Goal: Navigation & Orientation: Find specific page/section

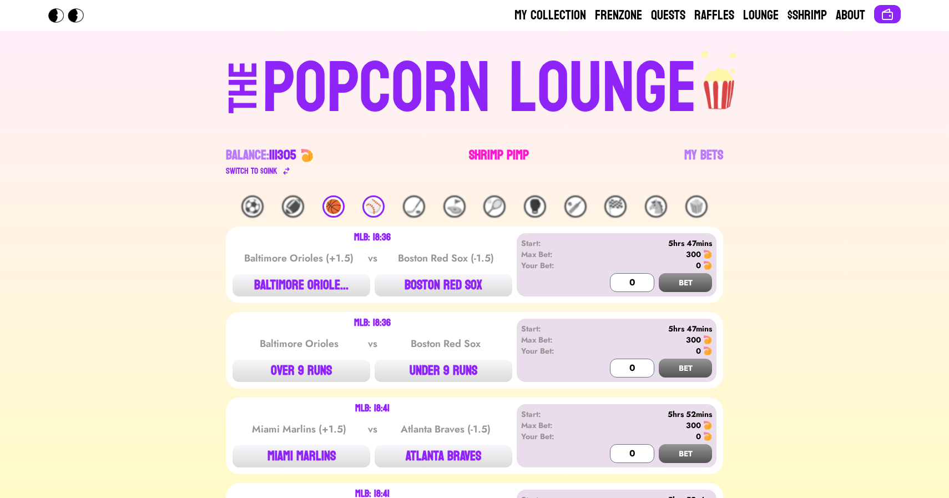
click at [498, 152] on link "Shrimp Pimp" at bounding box center [499, 161] width 60 height 31
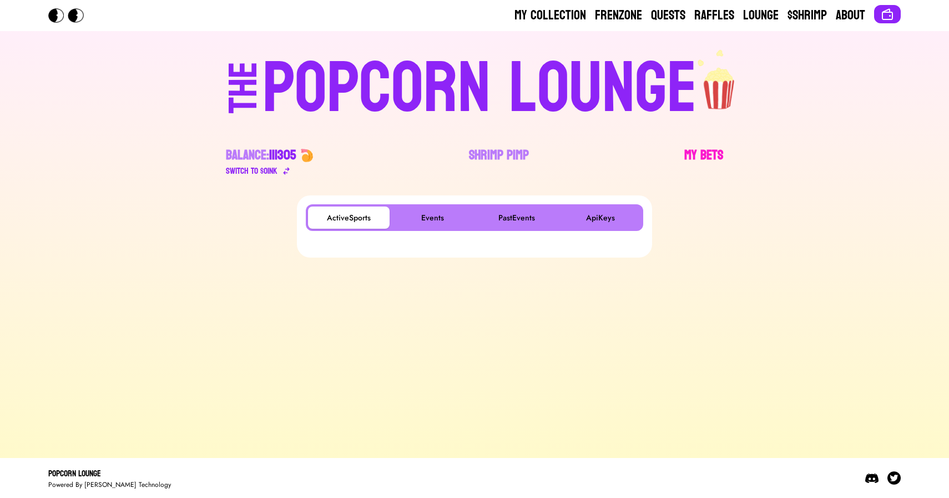
click at [715, 156] on link "My Bets" at bounding box center [703, 161] width 39 height 31
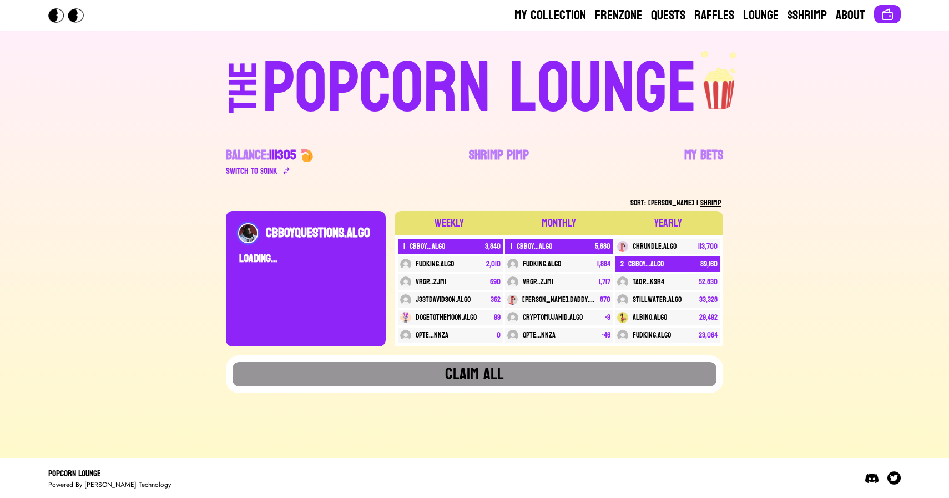
click at [387, 78] on div "POPCORN LOUNGE" at bounding box center [479, 88] width 434 height 71
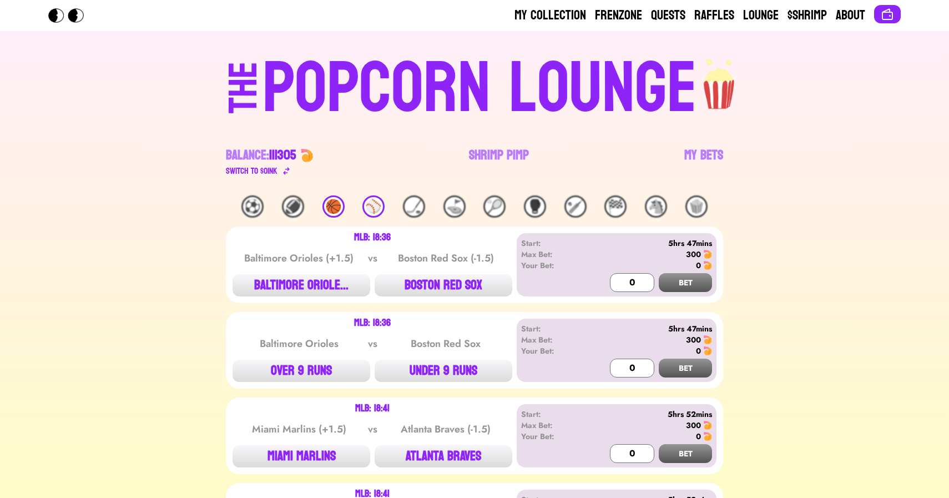
click at [336, 206] on div "🏀" at bounding box center [333, 206] width 22 height 22
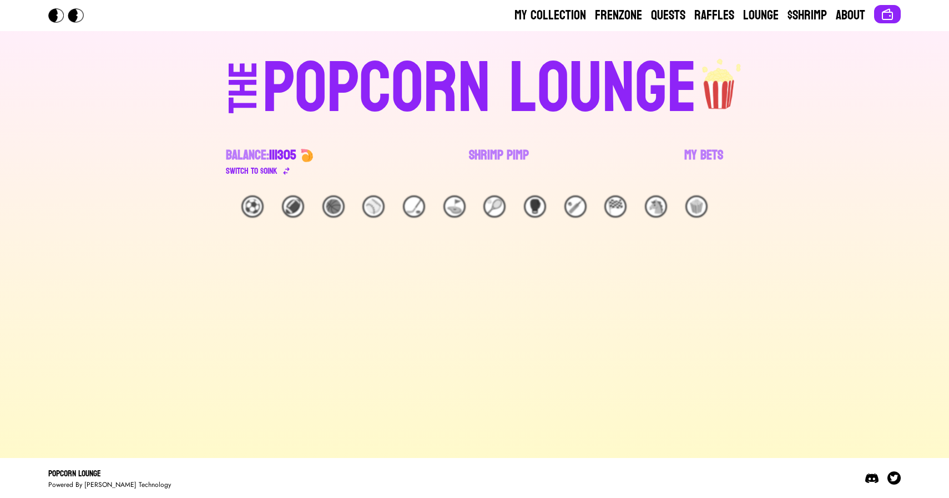
click at [255, 209] on div "⚽️" at bounding box center [252, 206] width 22 height 22
